Goal: Task Accomplishment & Management: Manage account settings

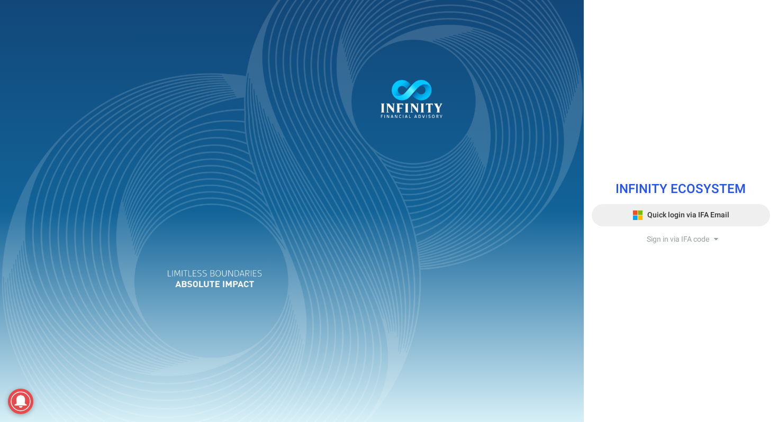
click at [643, 214] on icon at bounding box center [637, 215] width 11 height 11
click at [657, 220] on span "Quick login via IFA Email" at bounding box center [688, 215] width 82 height 11
